Goal: Task Accomplishment & Management: Complete application form

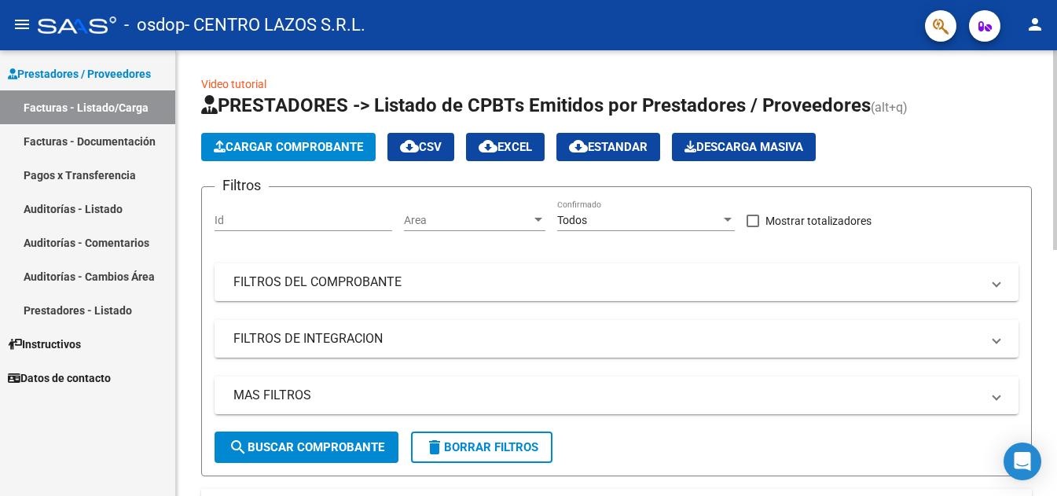
click at [284, 139] on button "Cargar Comprobante" at bounding box center [288, 147] width 174 height 28
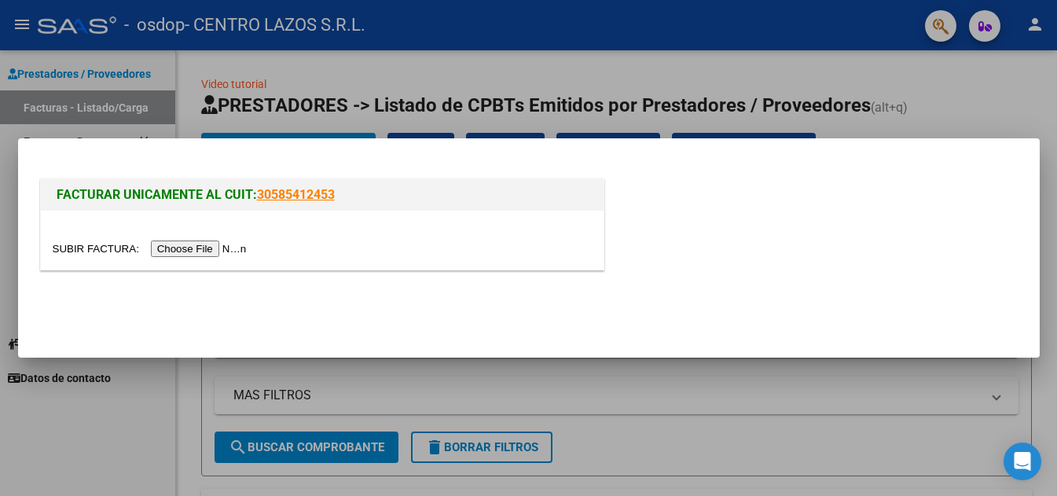
click at [251, 248] on input "file" at bounding box center [152, 248] width 199 height 17
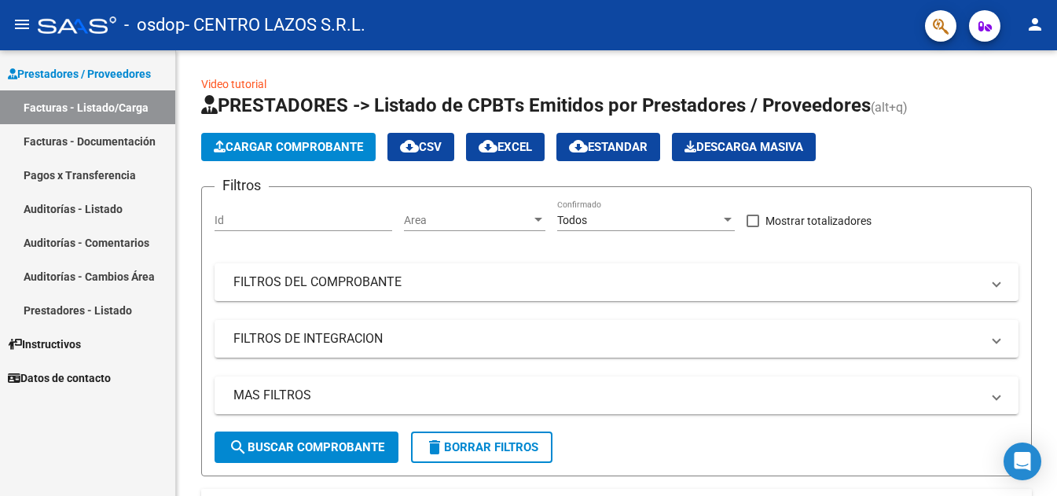
click at [278, 137] on button "Cargar Comprobante" at bounding box center [288, 147] width 174 height 28
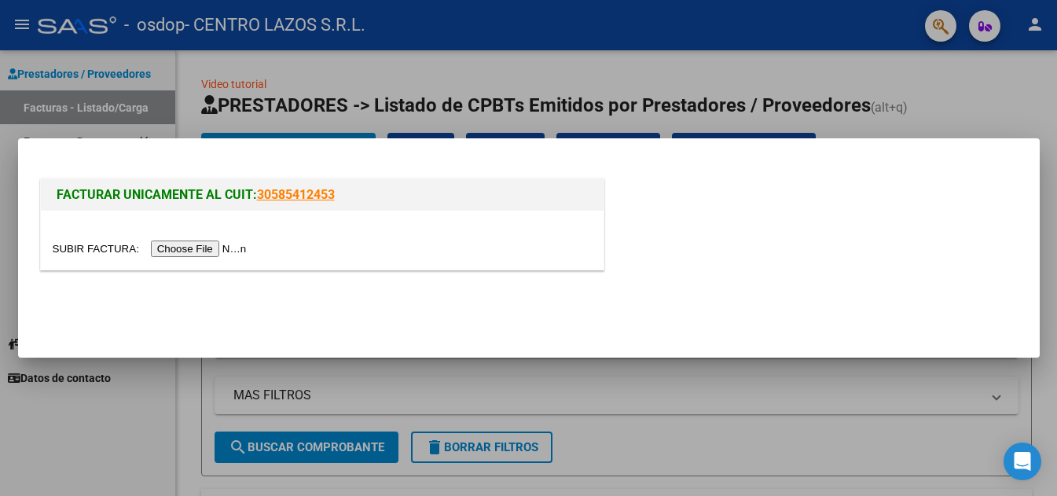
click at [226, 248] on input "file" at bounding box center [152, 248] width 199 height 17
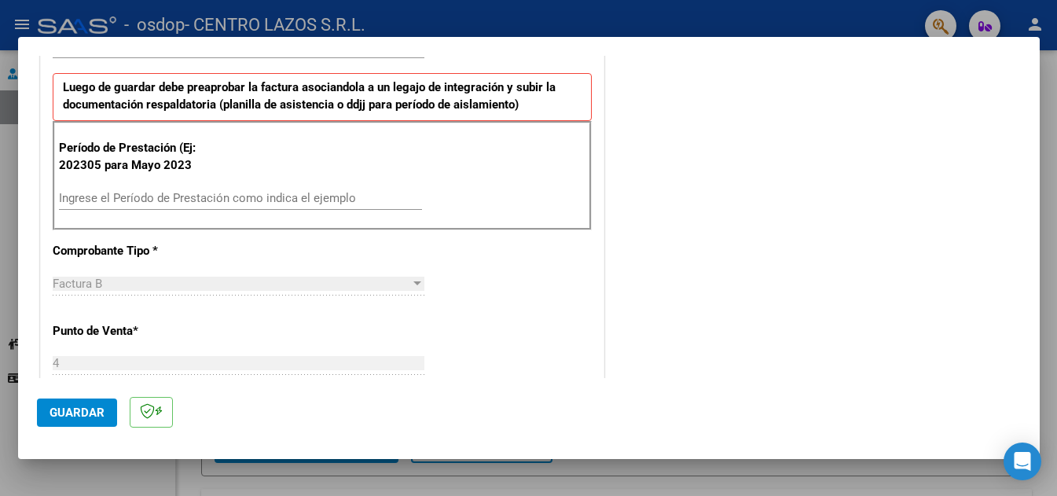
scroll to position [393, 0]
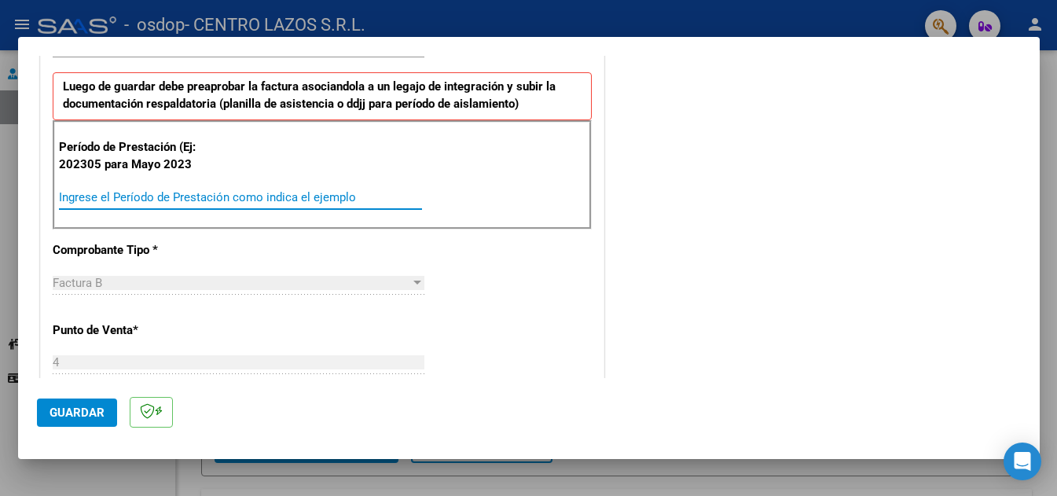
click at [95, 190] on input "Ingrese el Período de Prestación como indica el ejemplo" at bounding box center [240, 197] width 363 height 14
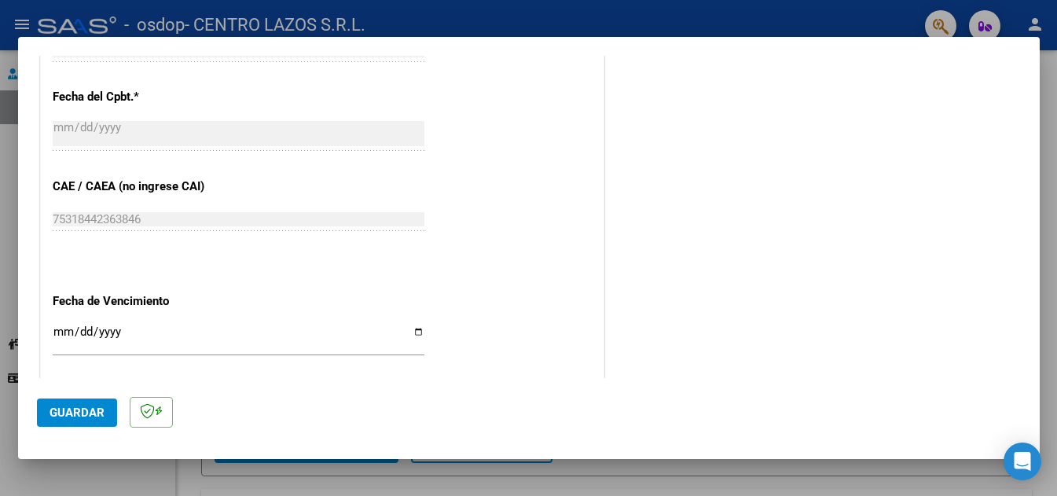
scroll to position [943, 0]
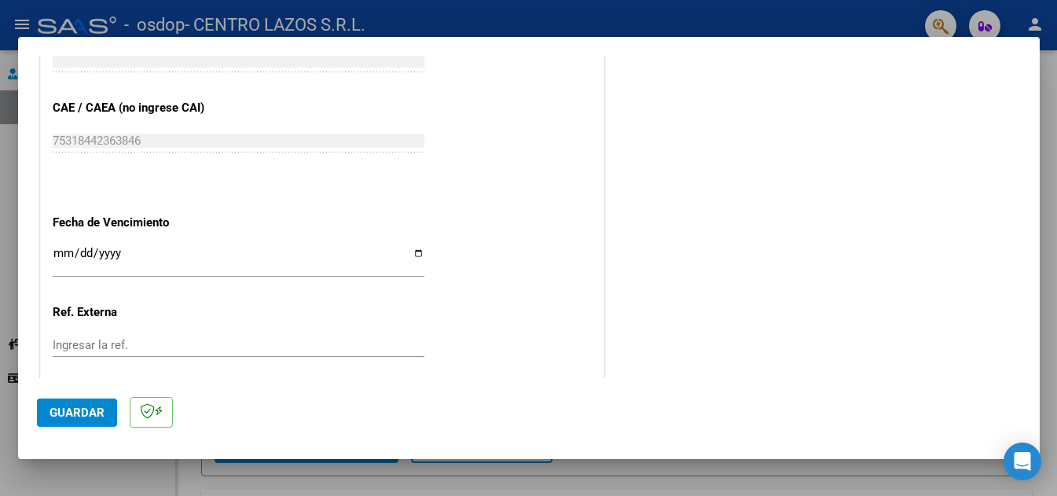
type input "202507"
click at [409, 255] on input "Ingresar la fecha" at bounding box center [239, 259] width 372 height 25
type input "2025-08-11"
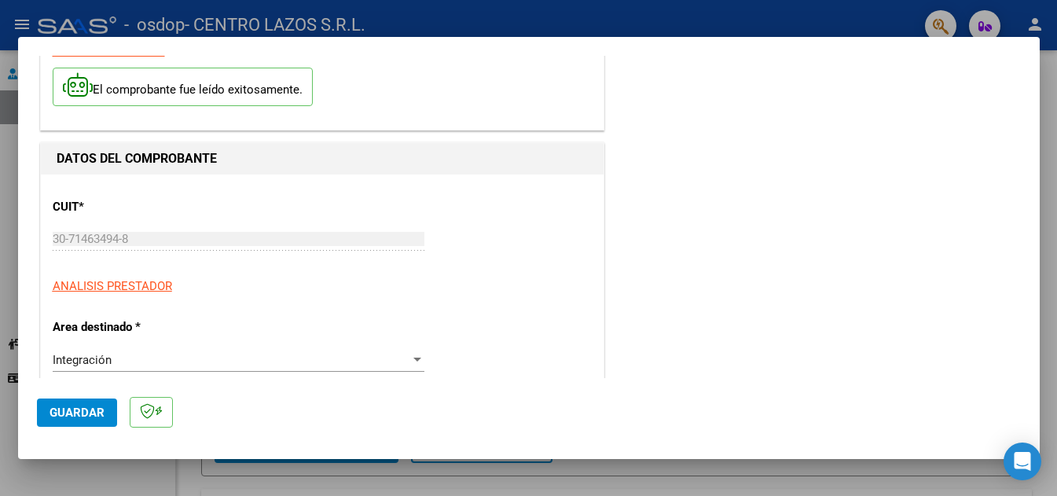
scroll to position [0, 0]
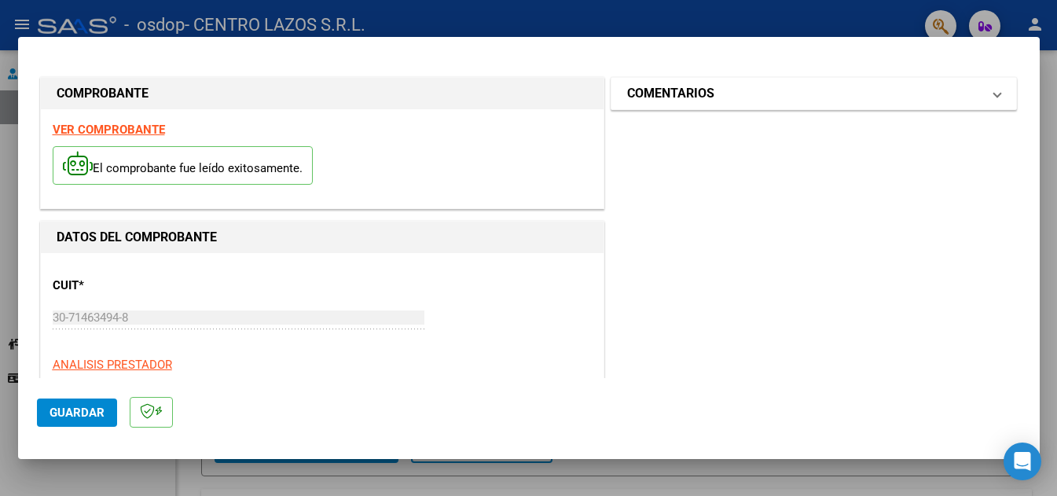
click at [678, 92] on h1 "COMENTARIOS" at bounding box center [670, 93] width 87 height 19
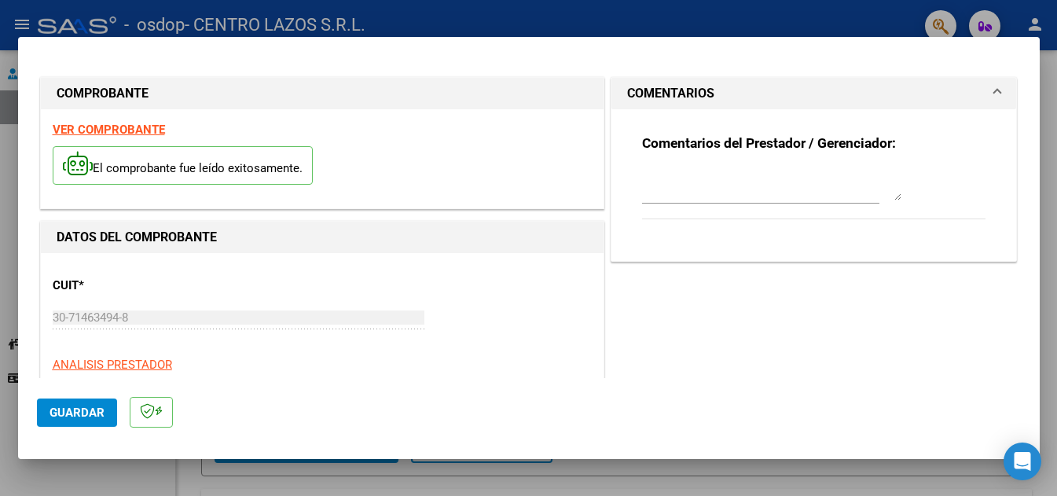
click at [666, 198] on textarea at bounding box center [771, 184] width 259 height 31
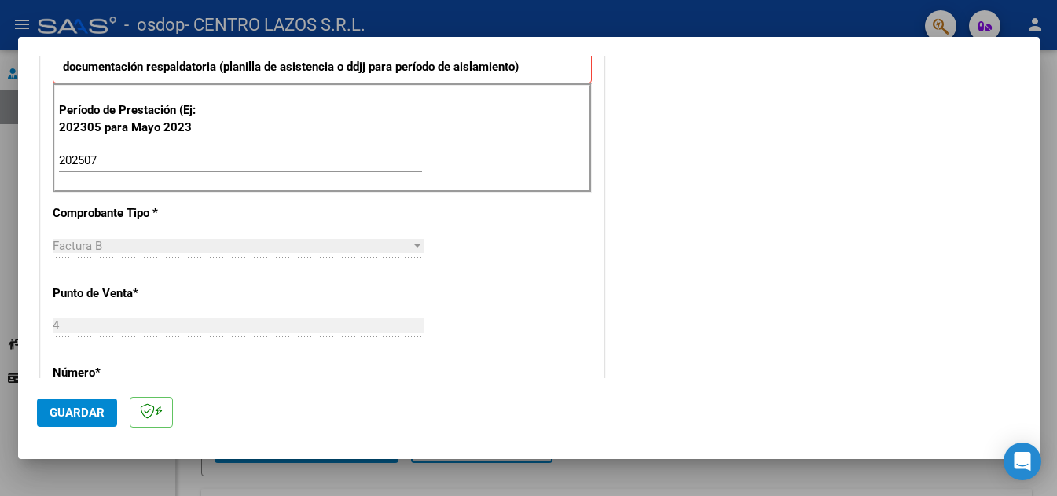
scroll to position [550, 0]
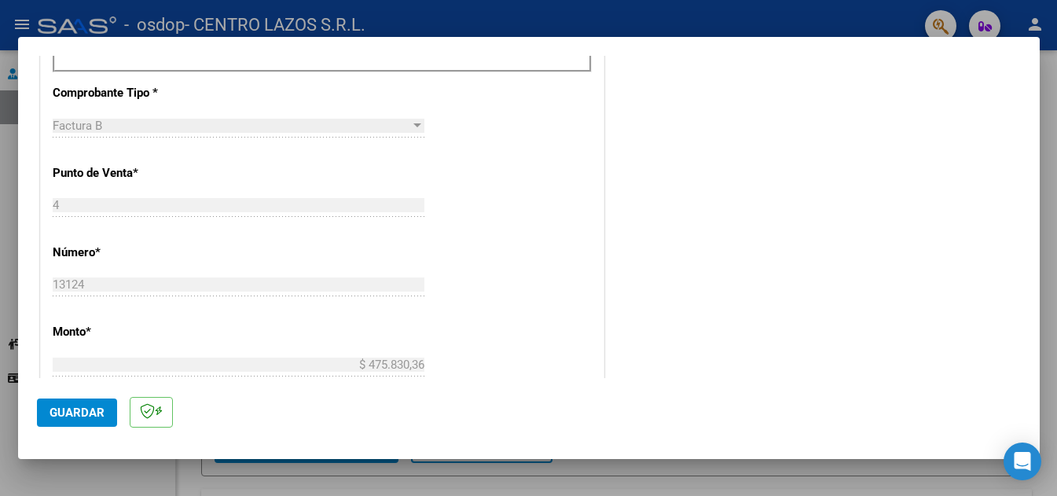
type textarea "DI ROSA NAZARENO FACT 13124 JULIO 2025 INTEGRACION ESCOLAR"
click at [67, 408] on span "Guardar" at bounding box center [77, 412] width 55 height 14
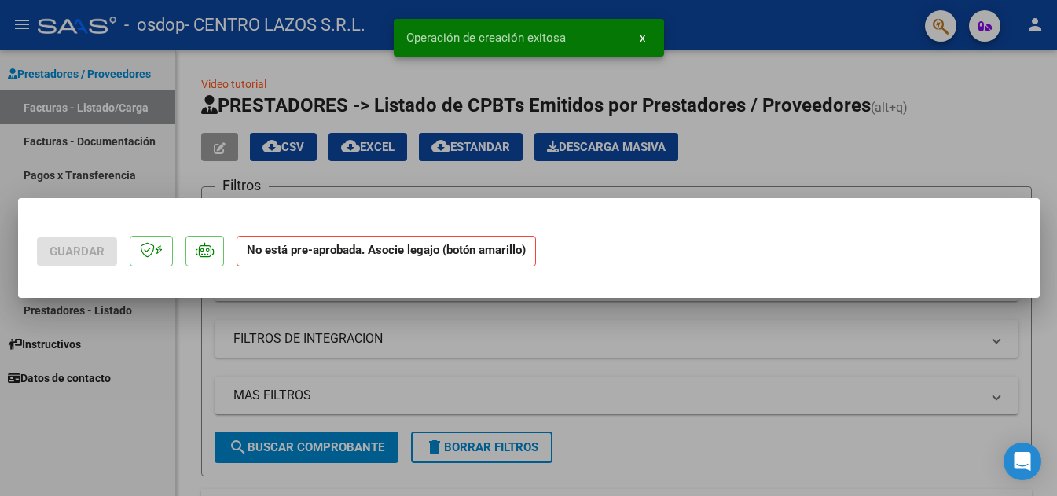
scroll to position [0, 0]
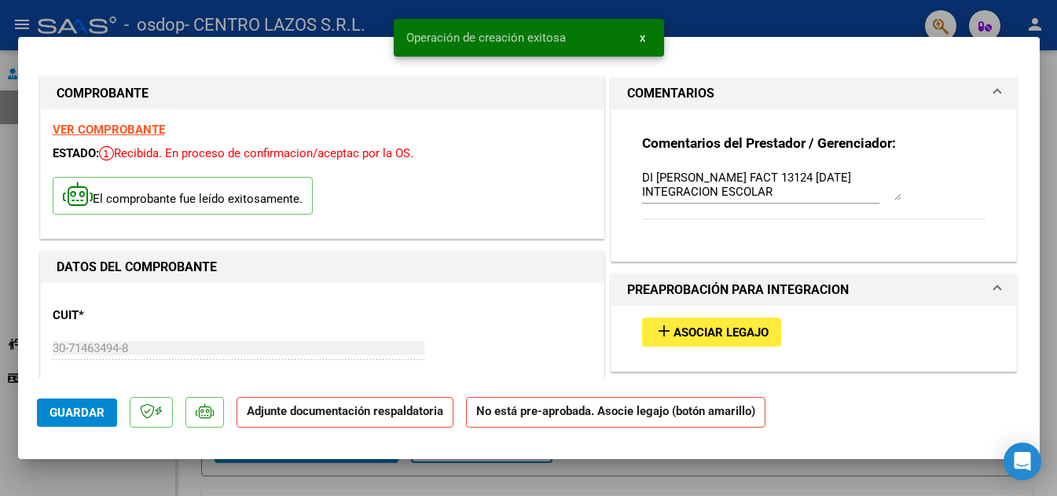
click at [759, 339] on span "Asociar Legajo" at bounding box center [720, 332] width 95 height 14
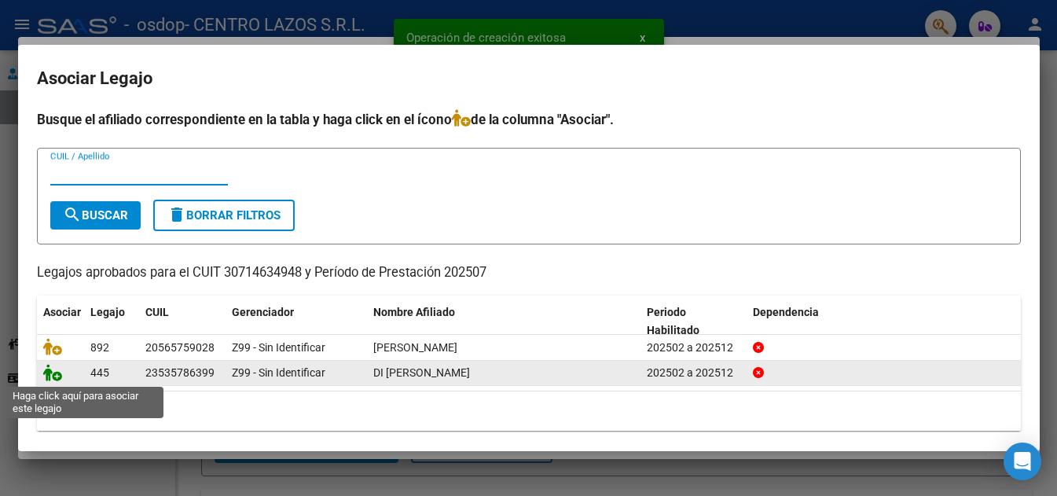
click at [44, 373] on icon at bounding box center [52, 372] width 19 height 17
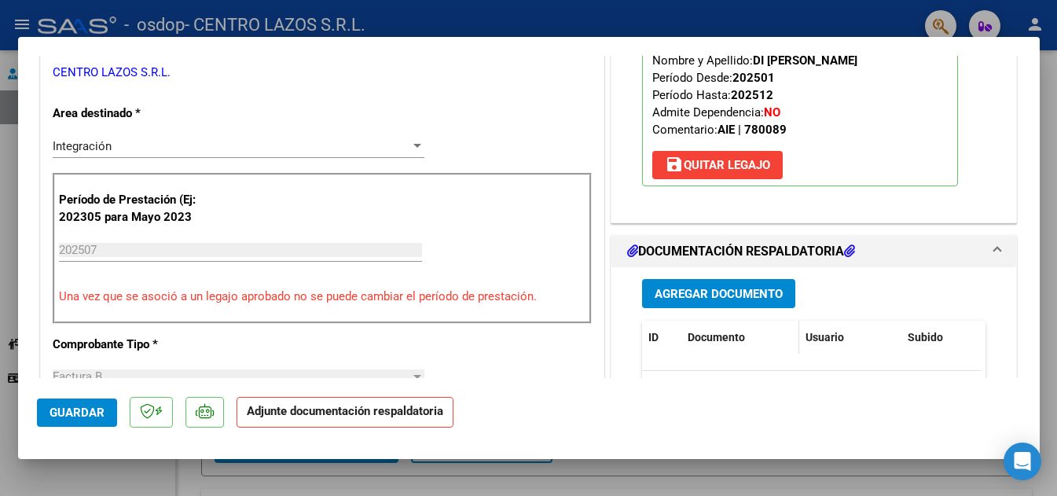
scroll to position [393, 0]
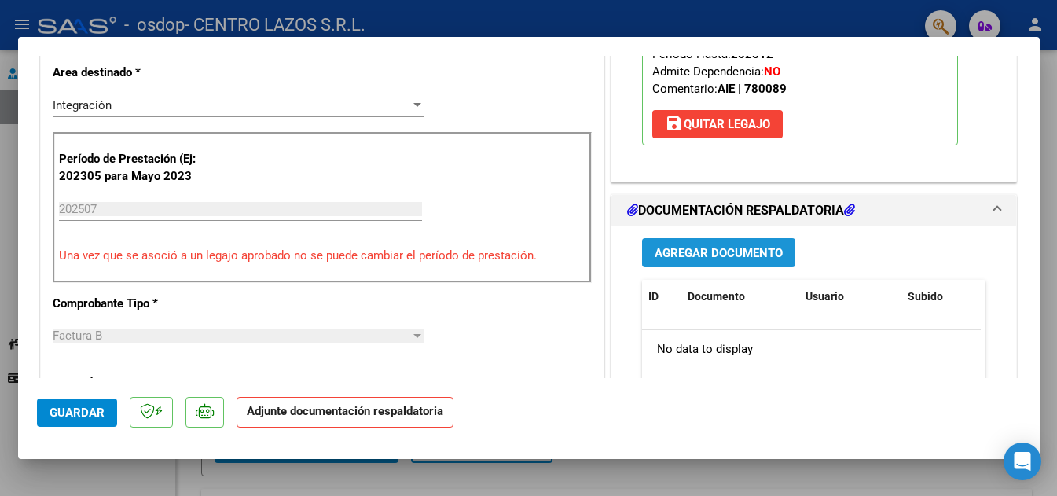
click at [706, 255] on span "Agregar Documento" at bounding box center [719, 253] width 128 height 14
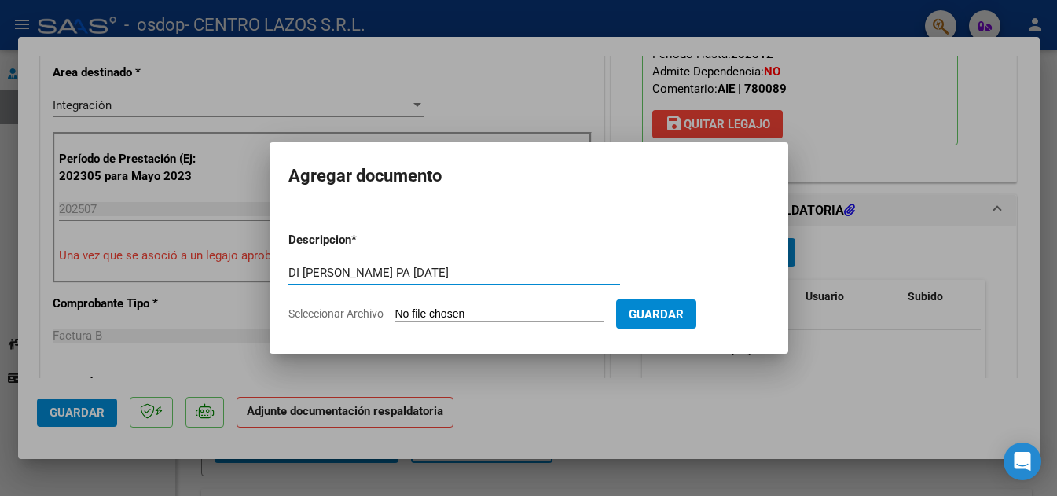
type input "DI ROSA NAZARENO PA JULIO 25"
click at [518, 304] on form "Descripcion * DI ROSA NAZARENO PA JULIO 25 Escriba aquí una descripcion Selecci…" at bounding box center [528, 276] width 481 height 115
click at [515, 314] on input "Seleccionar Archivo" at bounding box center [499, 314] width 208 height 15
type input "C:\fakepath\DI ROSA NAZARENO PA JULIO 25.pdf"
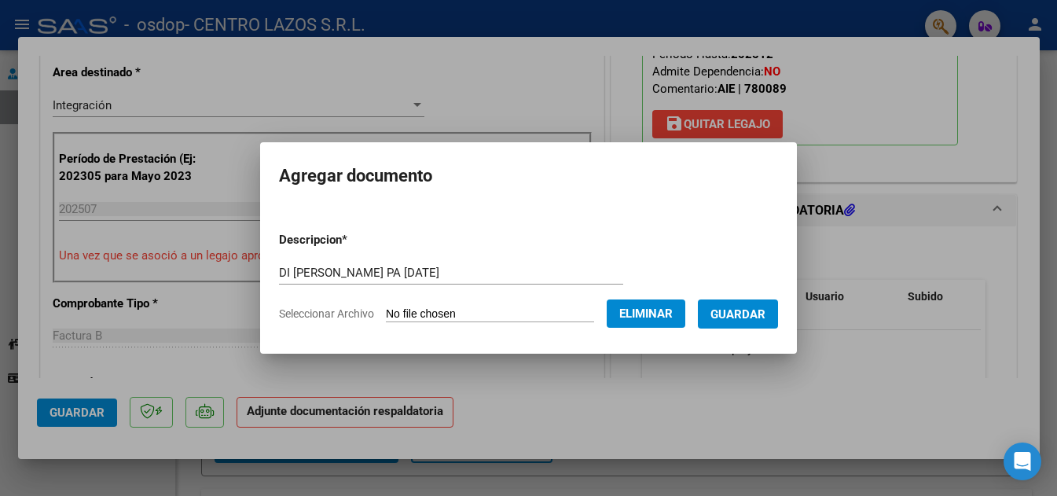
click at [757, 317] on span "Guardar" at bounding box center [737, 314] width 55 height 14
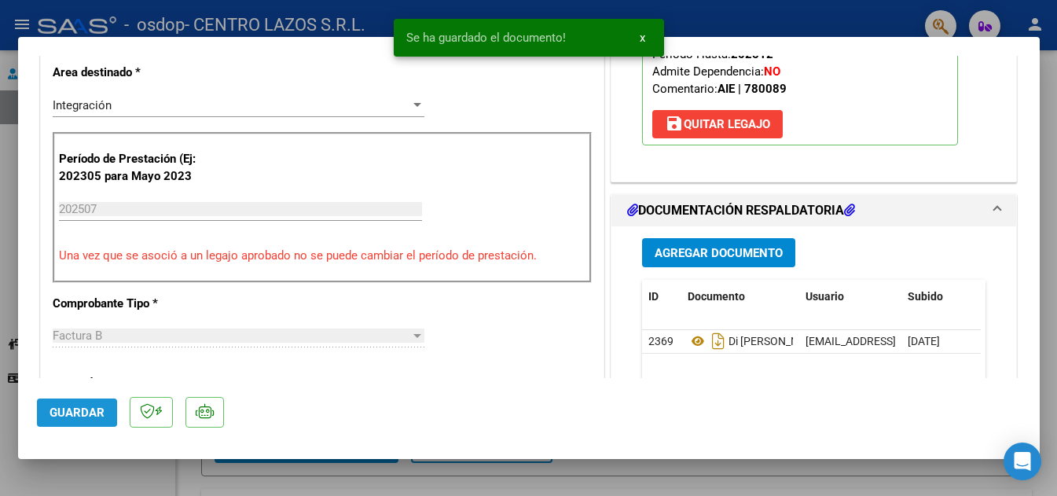
click at [73, 411] on span "Guardar" at bounding box center [77, 412] width 55 height 14
click at [73, 410] on span "Guardar" at bounding box center [77, 412] width 55 height 14
